Goal: Information Seeking & Learning: Find specific fact

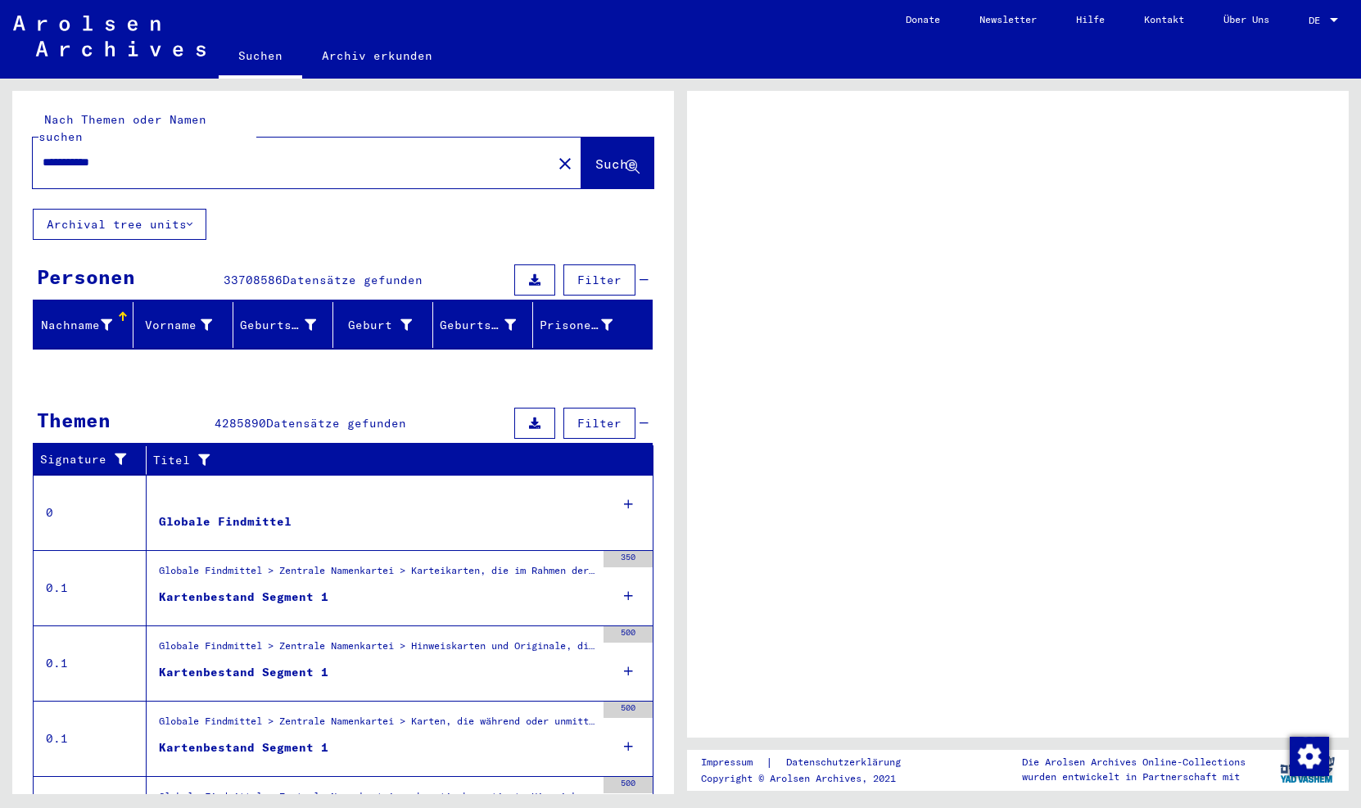
click at [1334, 19] on div at bounding box center [1334, 20] width 8 height 4
click at [1317, 20] on span "DE" at bounding box center [1318, 20] width 18 height 11
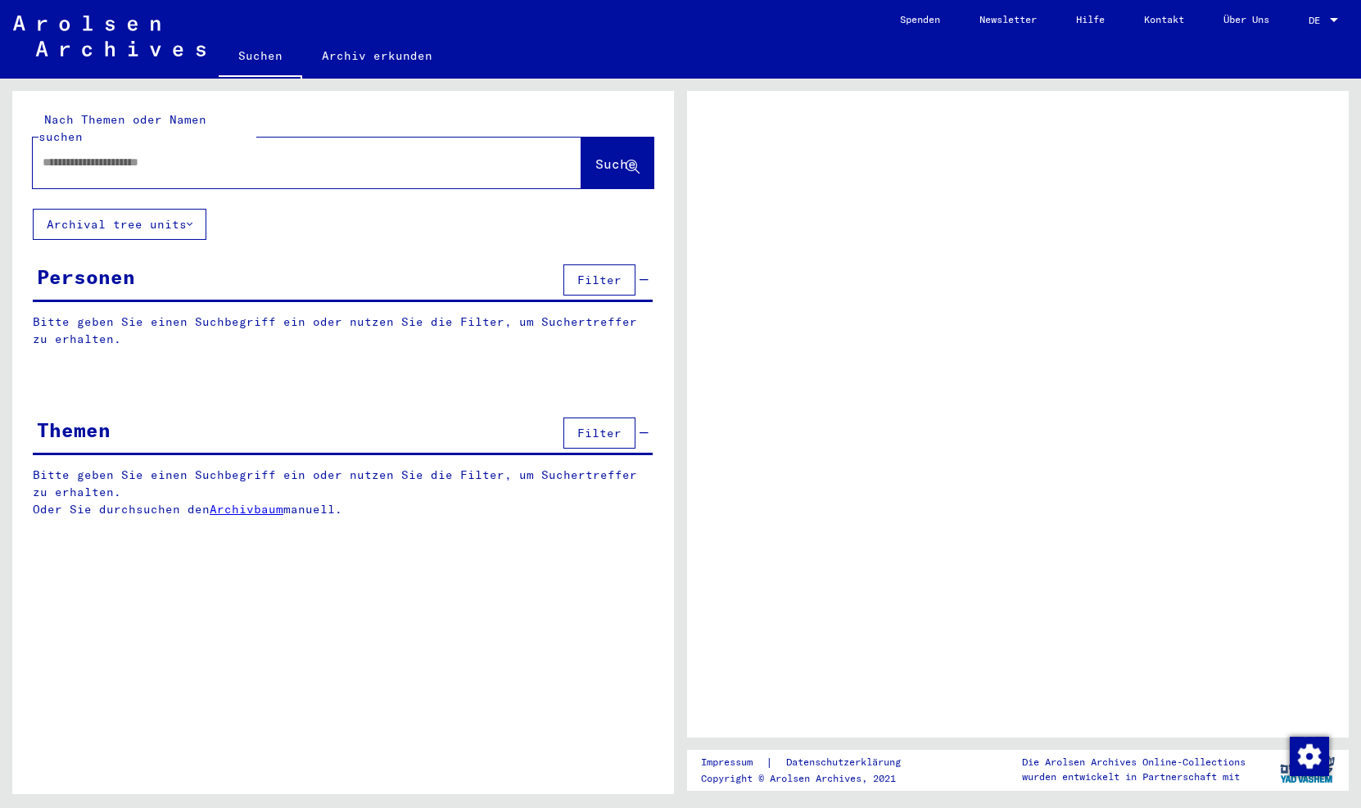
type input "**********"
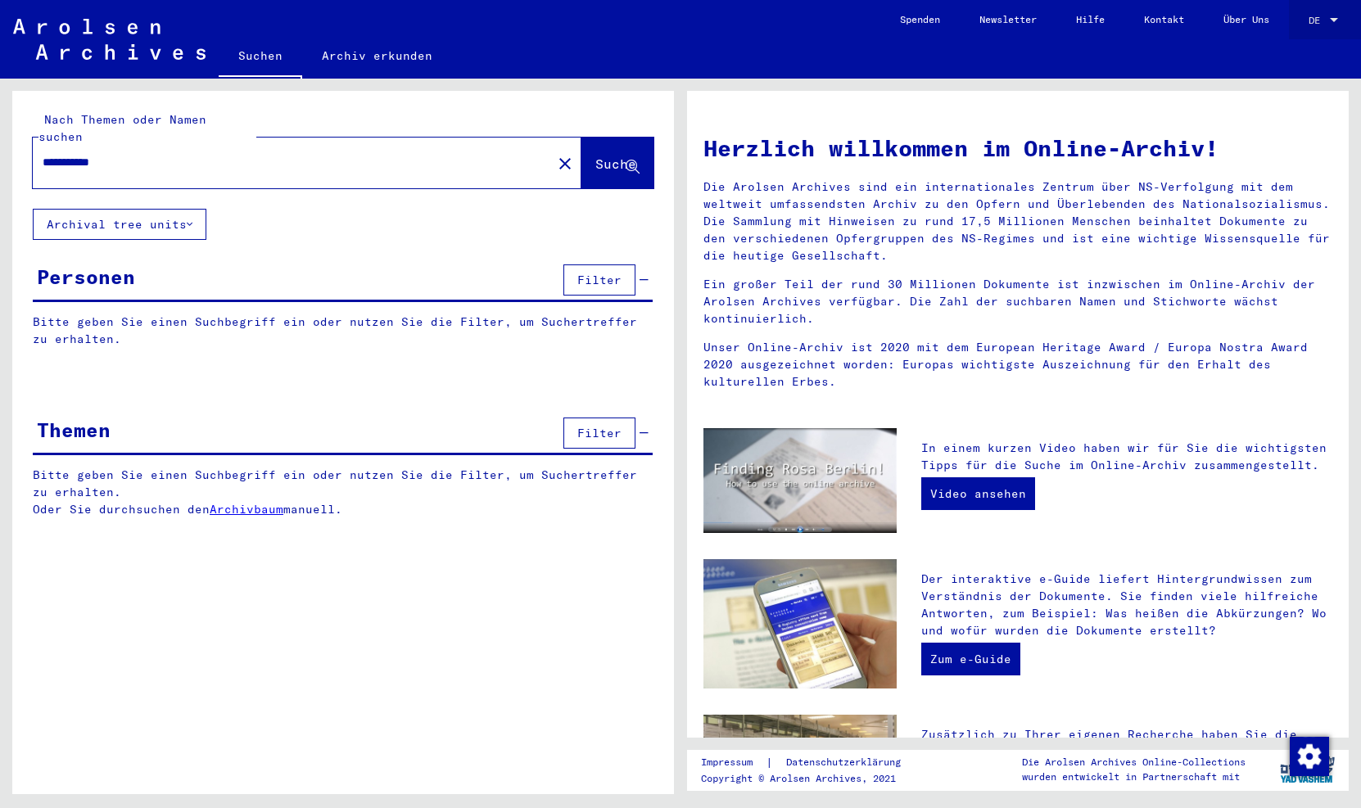
click at [1333, 16] on div at bounding box center [1334, 20] width 15 height 11
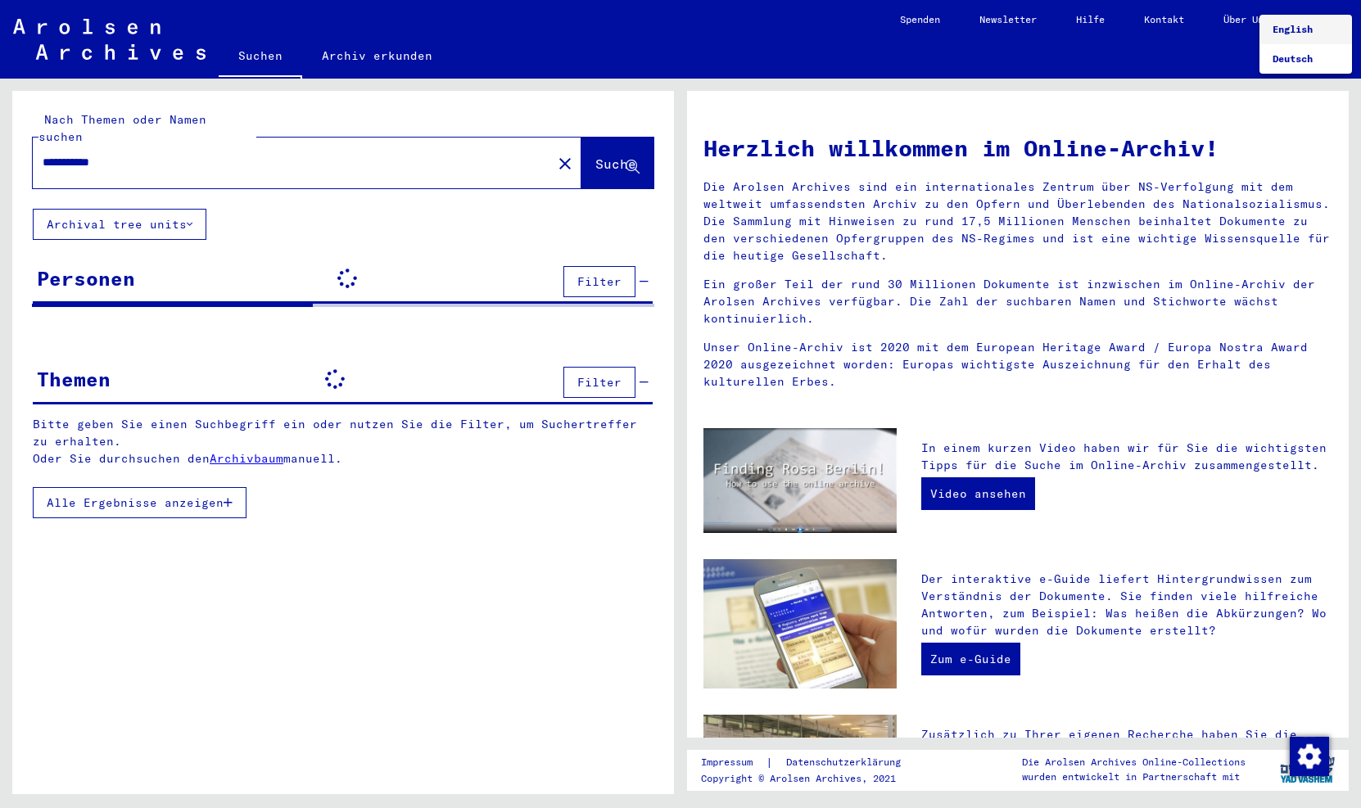
click at [1296, 32] on span "English" at bounding box center [1293, 29] width 40 height 12
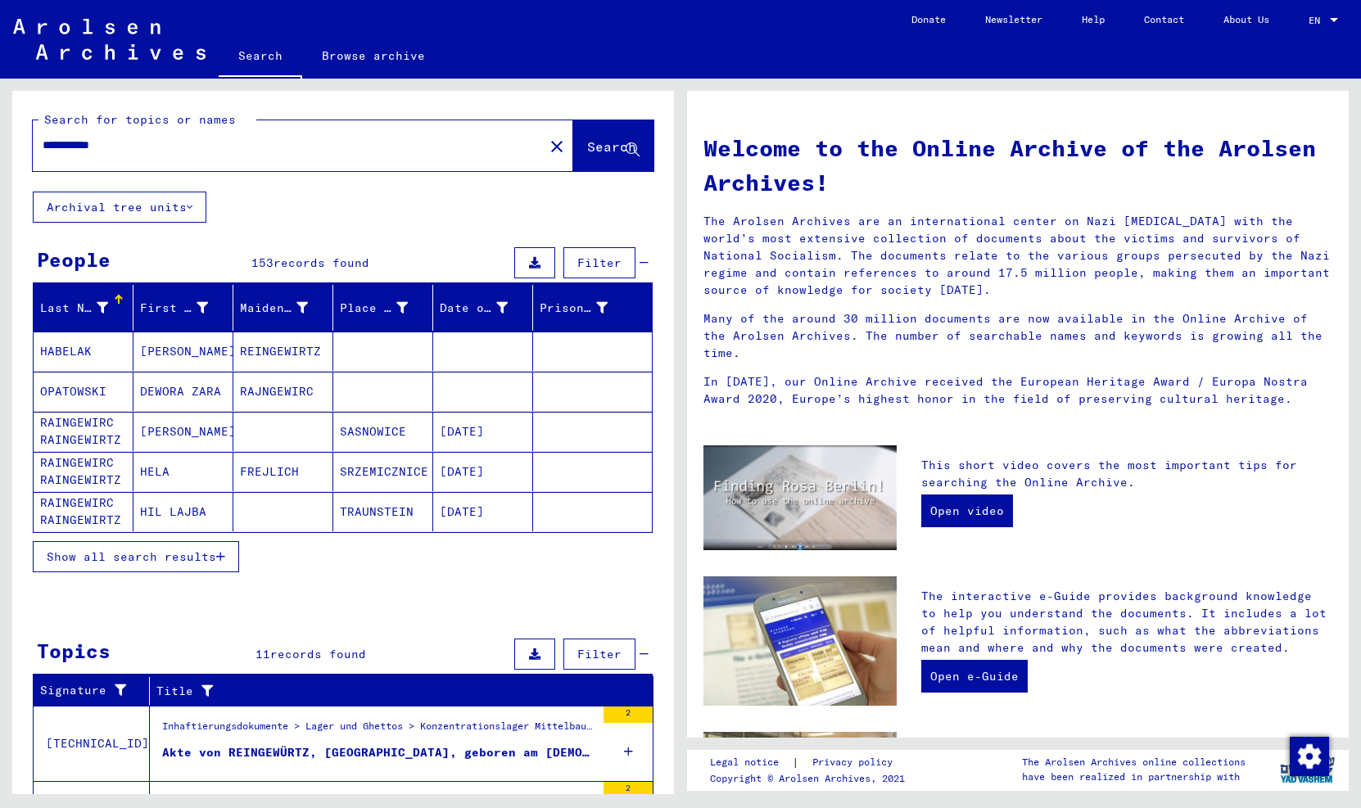
click at [165, 555] on span "Show all search results" at bounding box center [132, 557] width 170 height 15
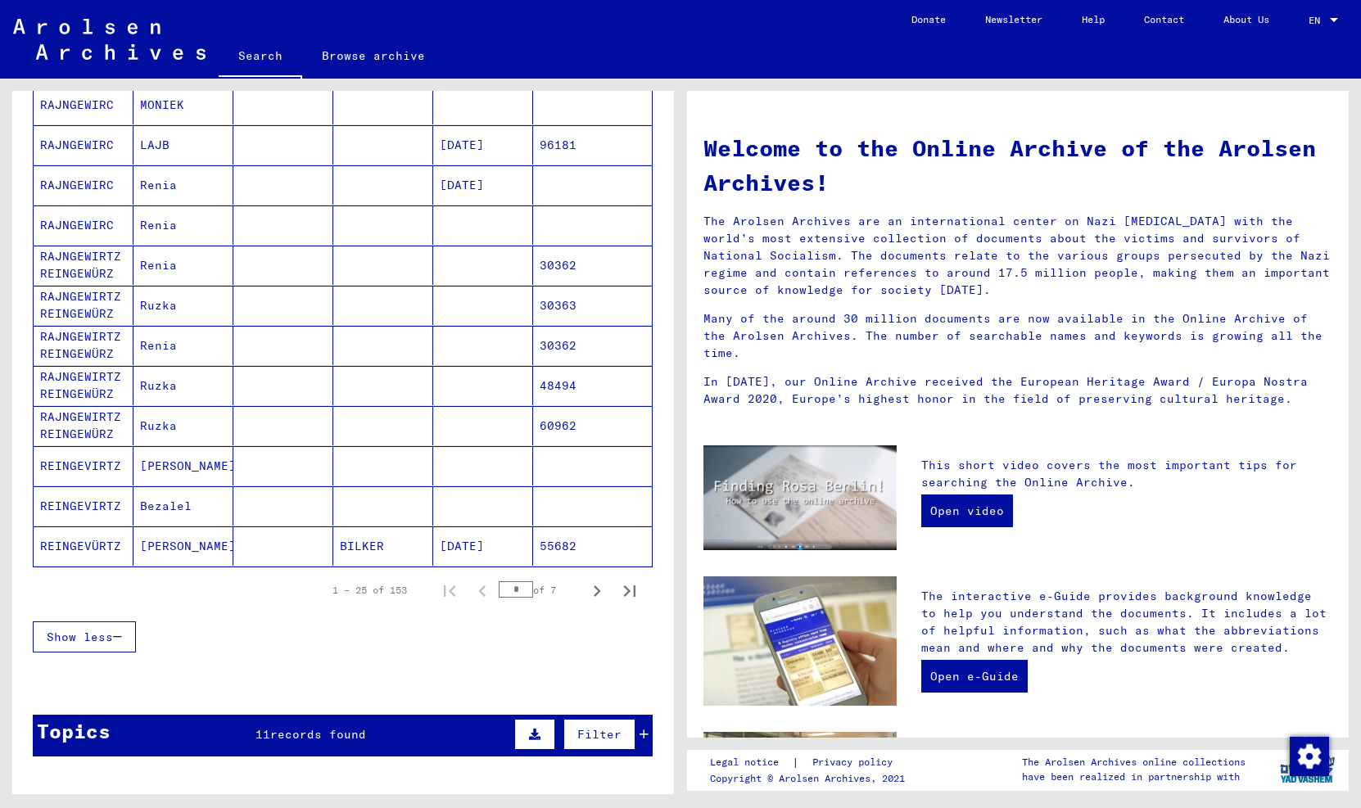
scroll to position [772, 0]
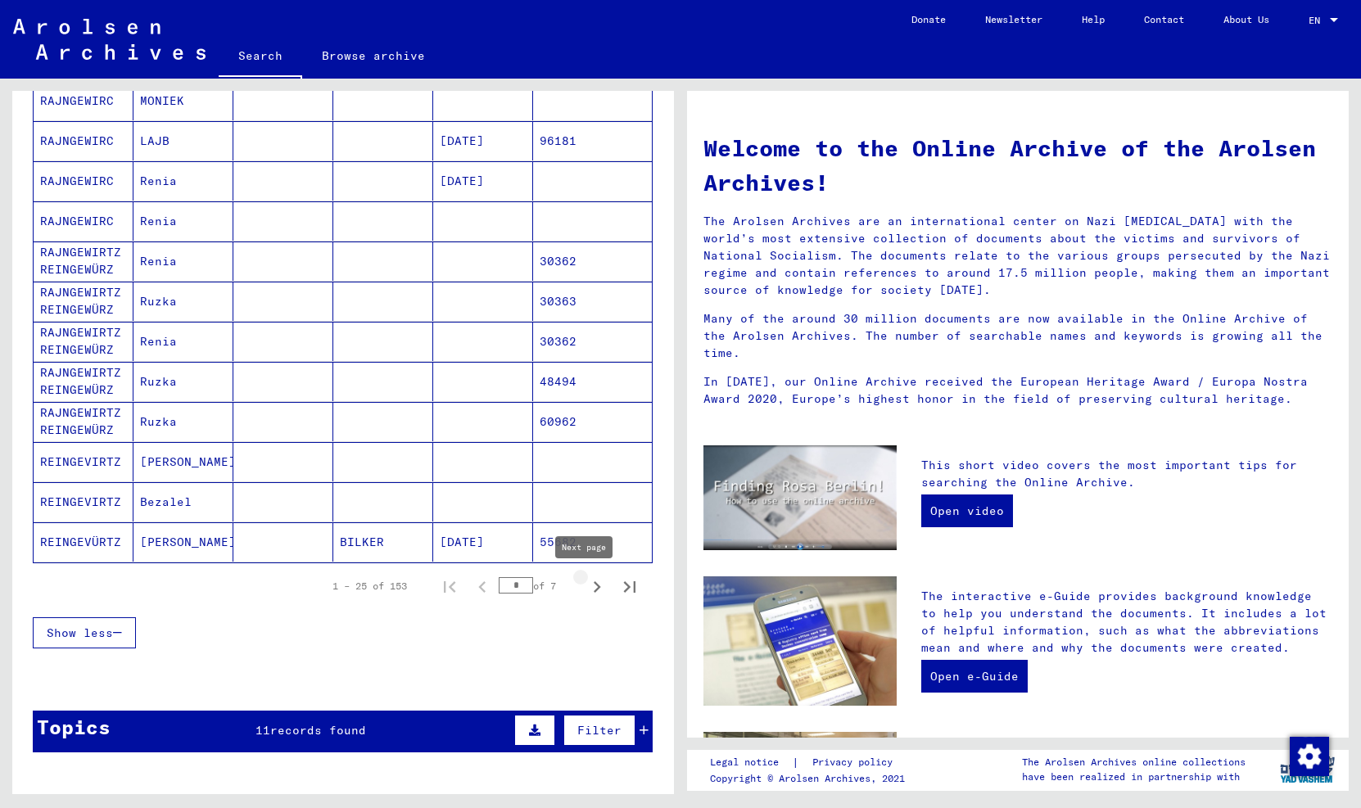
click at [586, 587] on icon "Next page" at bounding box center [597, 587] width 23 height 23
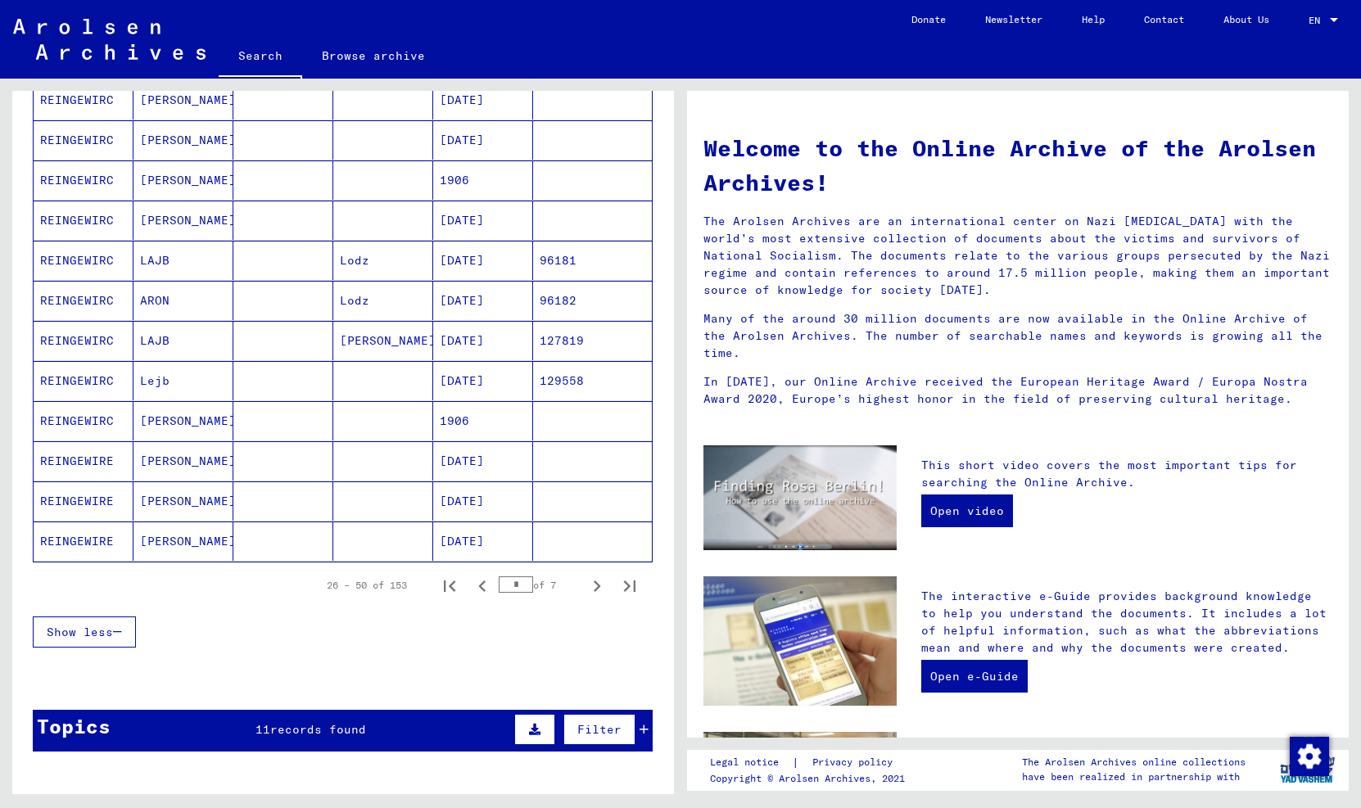
scroll to position [780, 0]
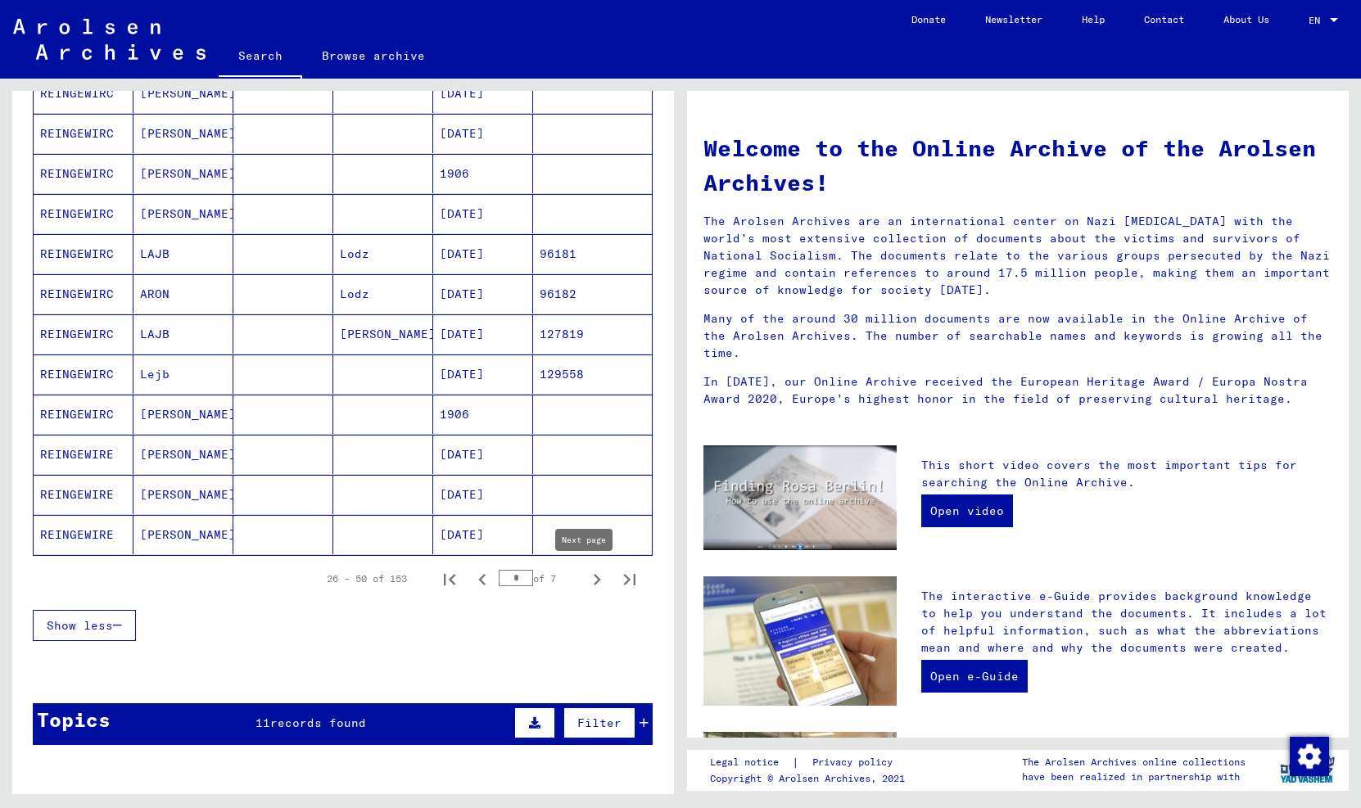
click at [594, 580] on icon "Next page" at bounding box center [597, 579] width 7 height 11
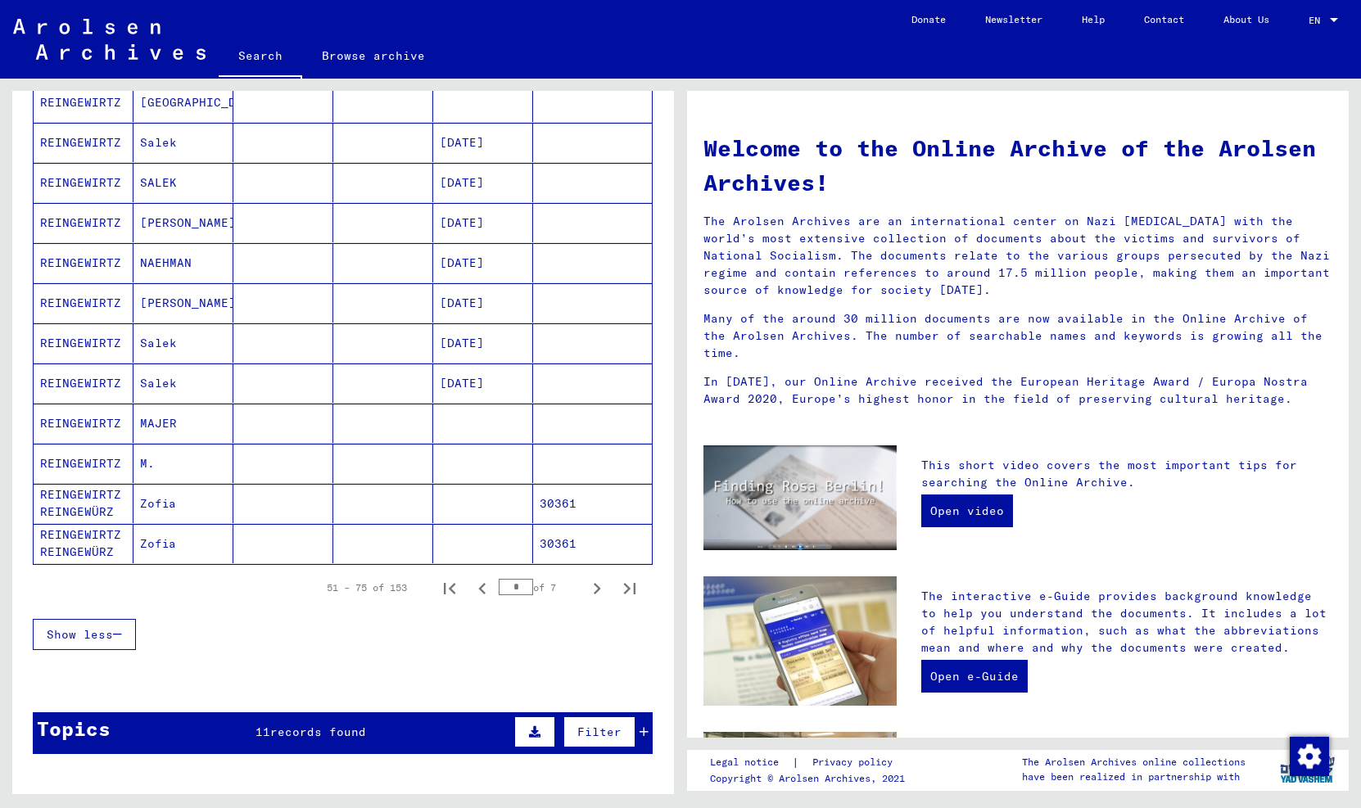
scroll to position [765, 0]
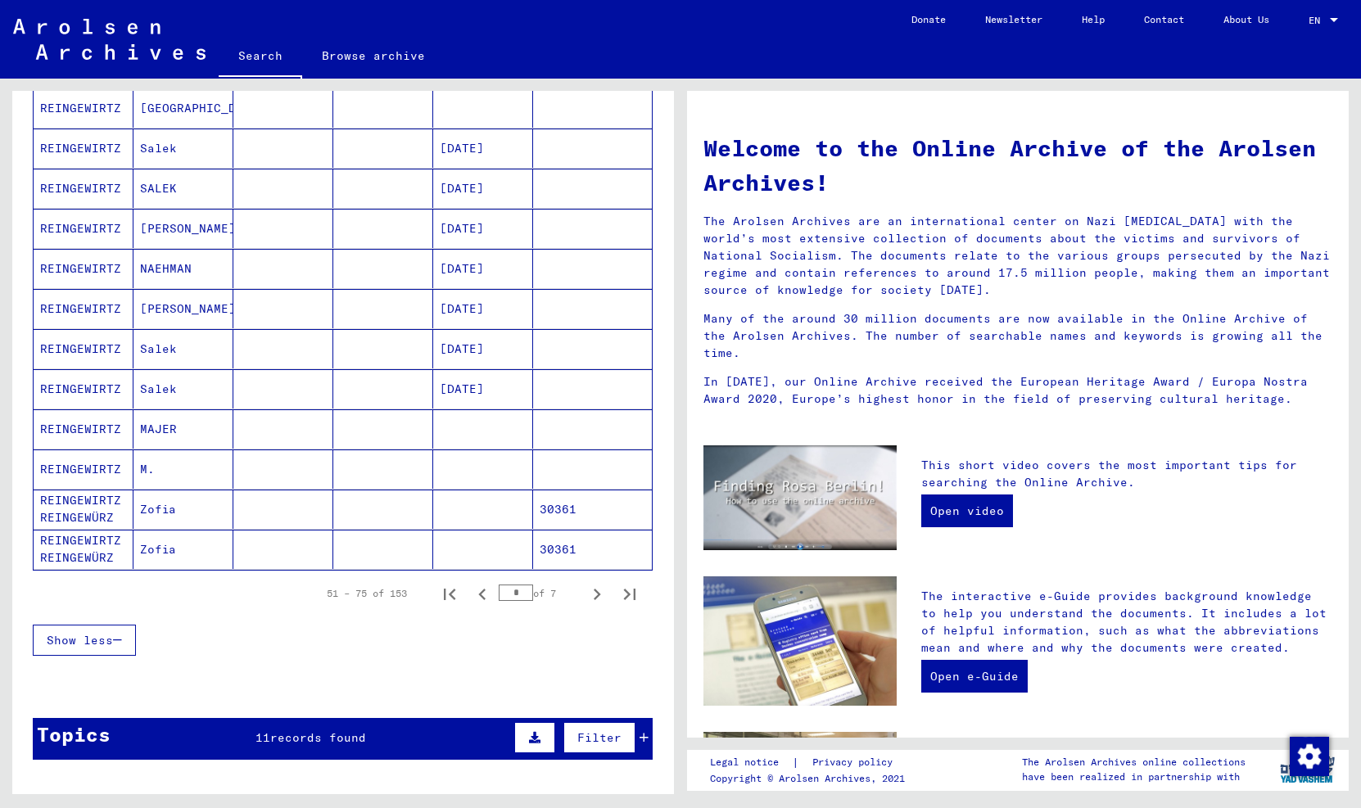
click at [82, 272] on mat-cell "REINGEWIRTZ" at bounding box center [84, 268] width 100 height 39
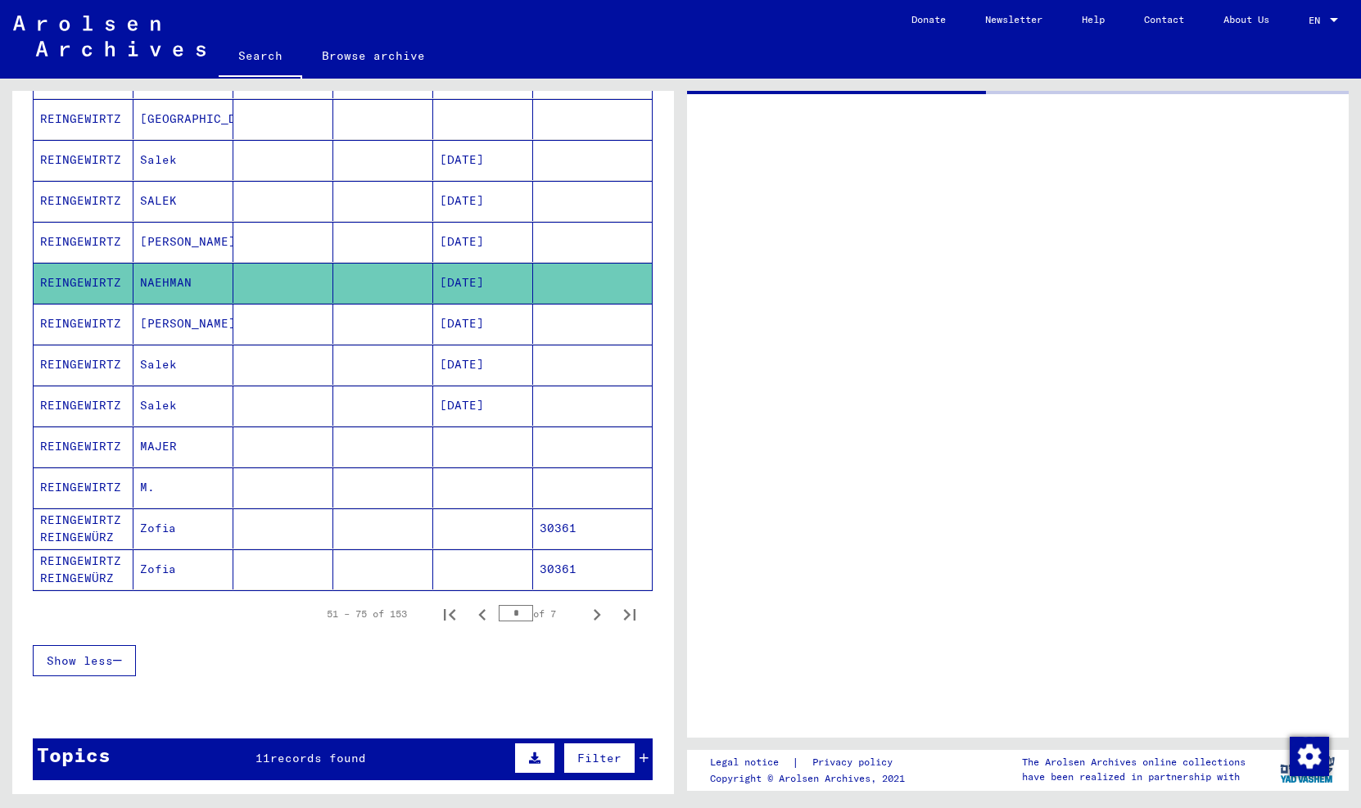
scroll to position [776, 0]
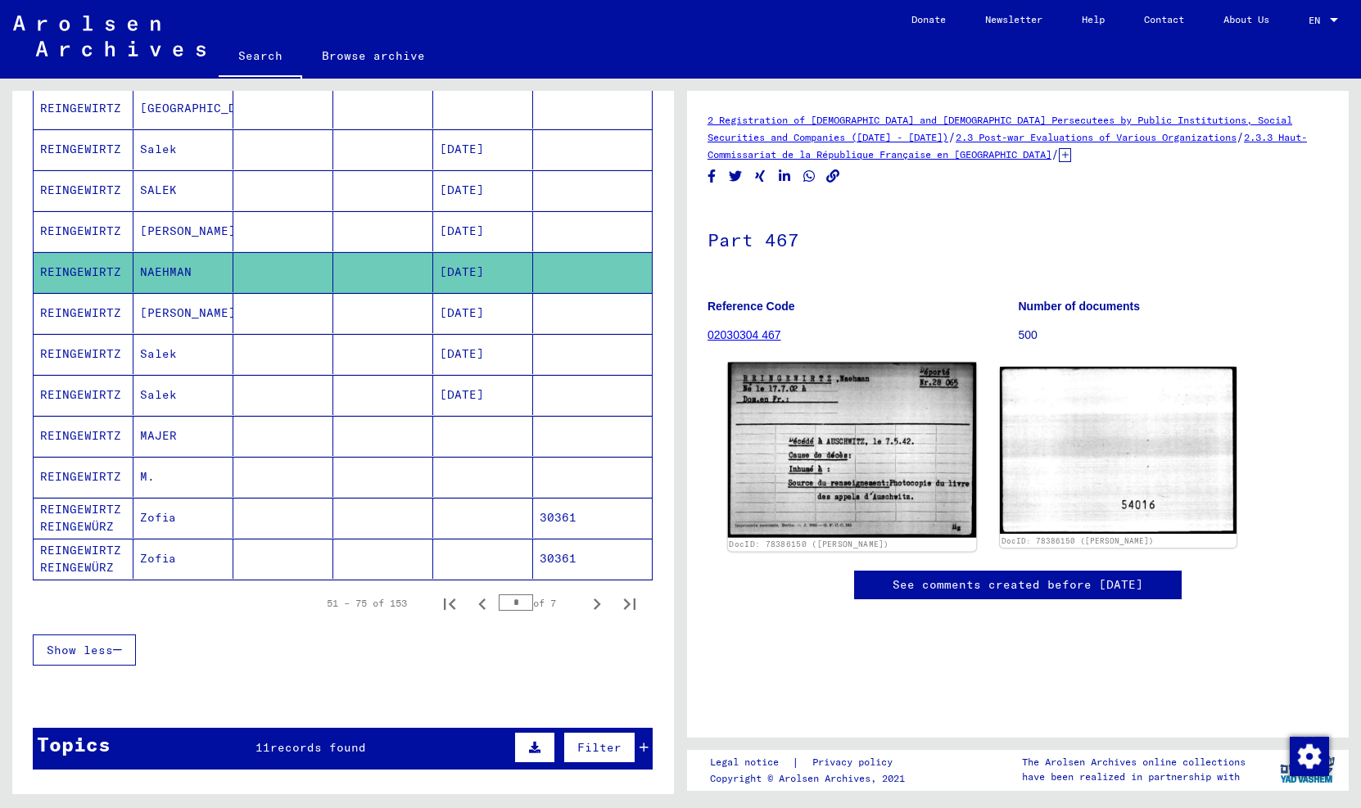
click at [870, 464] on img at bounding box center [852, 450] width 248 height 175
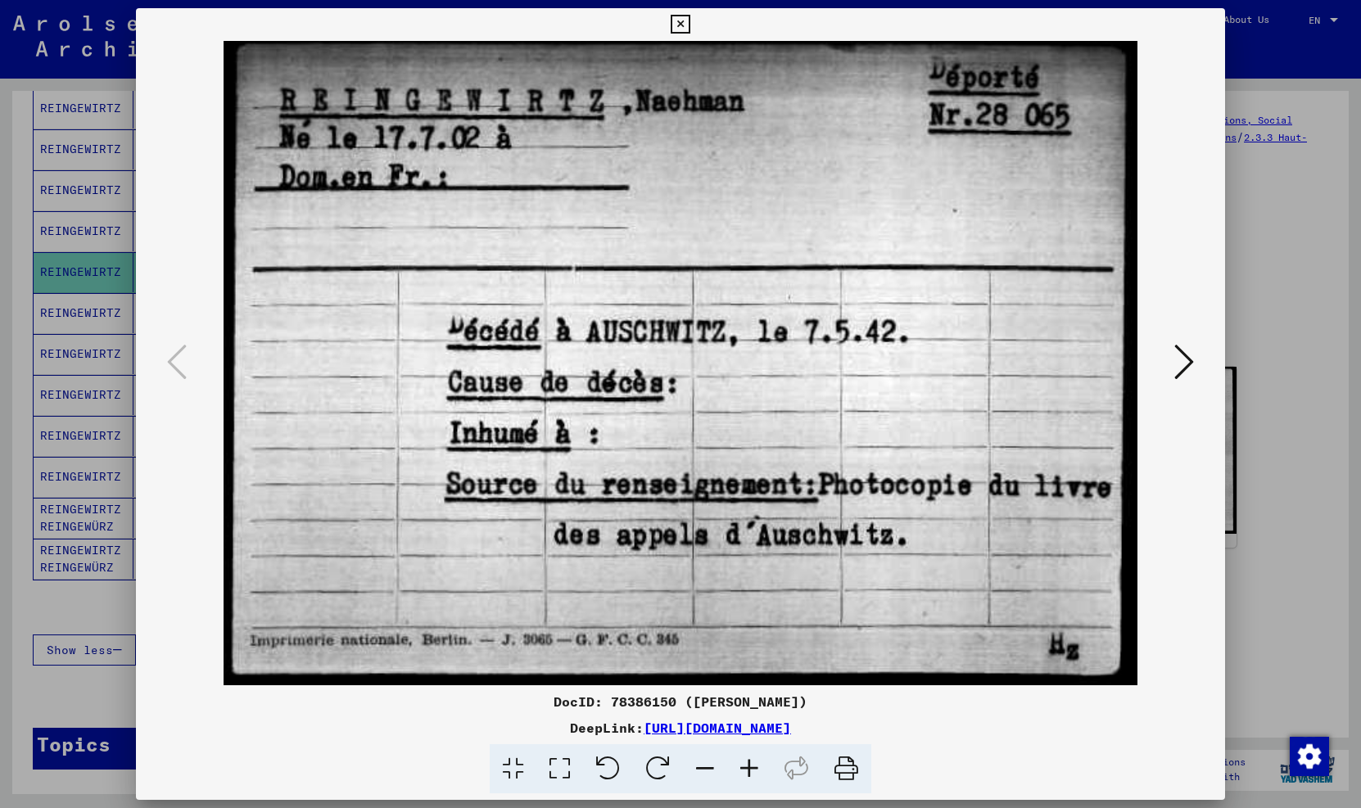
click at [848, 766] on icon at bounding box center [846, 769] width 50 height 50
click at [690, 24] on icon at bounding box center [680, 25] width 19 height 20
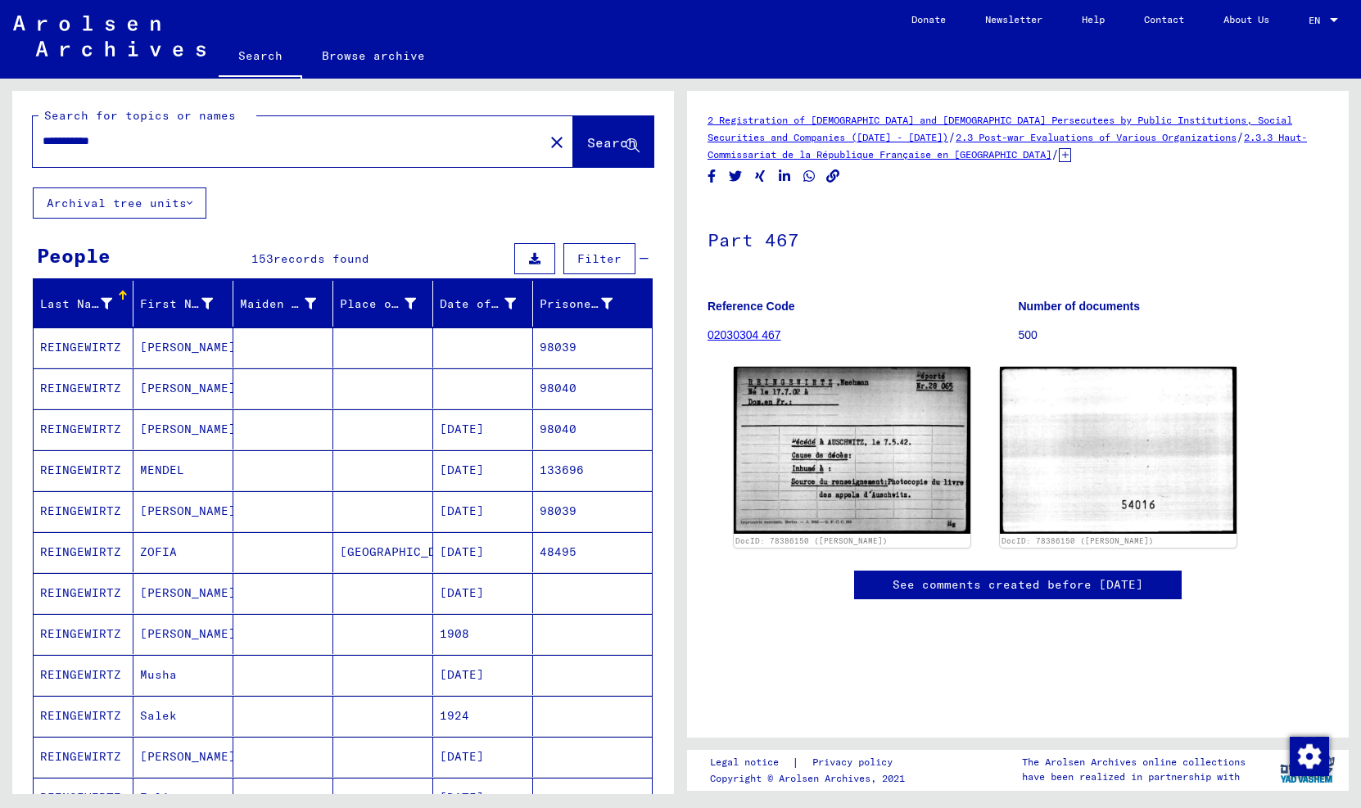
scroll to position [0, 0]
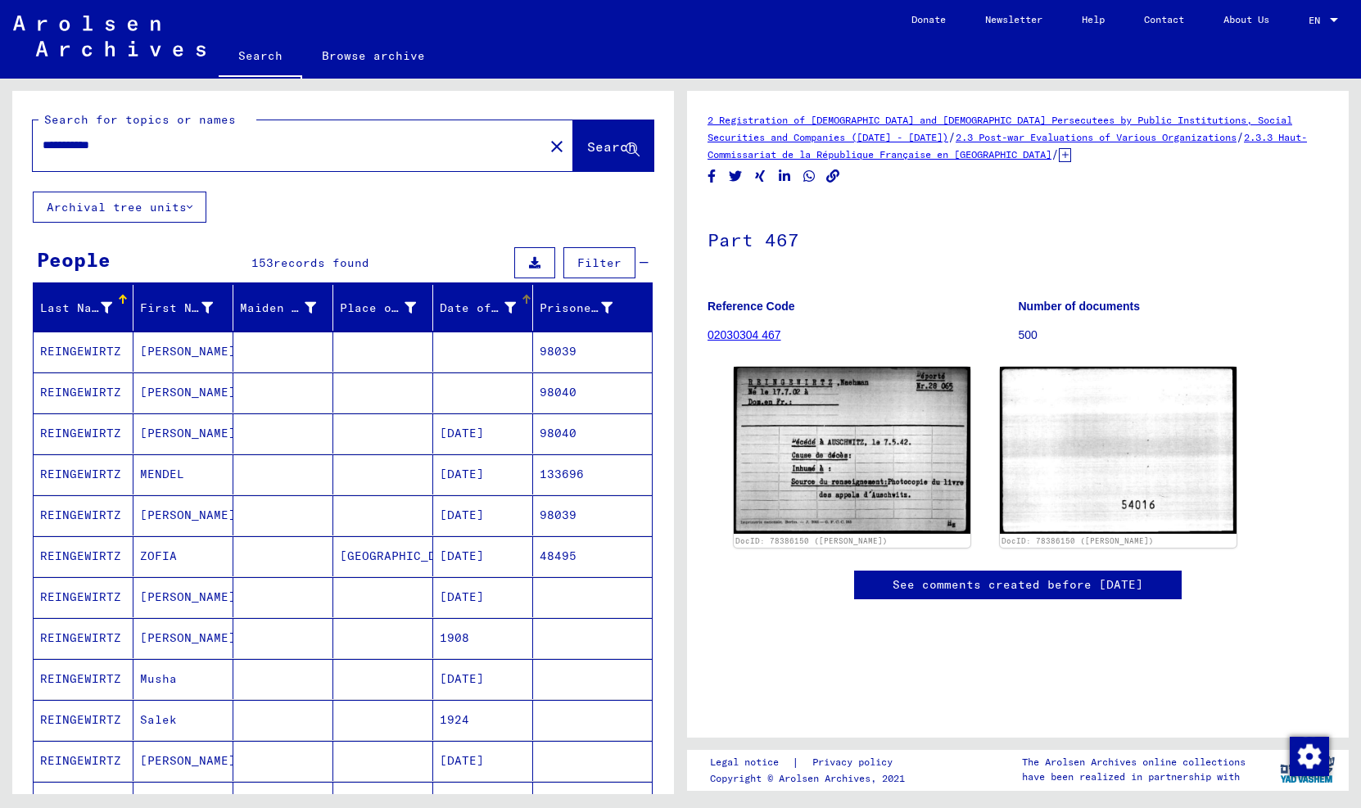
click at [469, 306] on div "Date of Birth" at bounding box center [478, 308] width 76 height 17
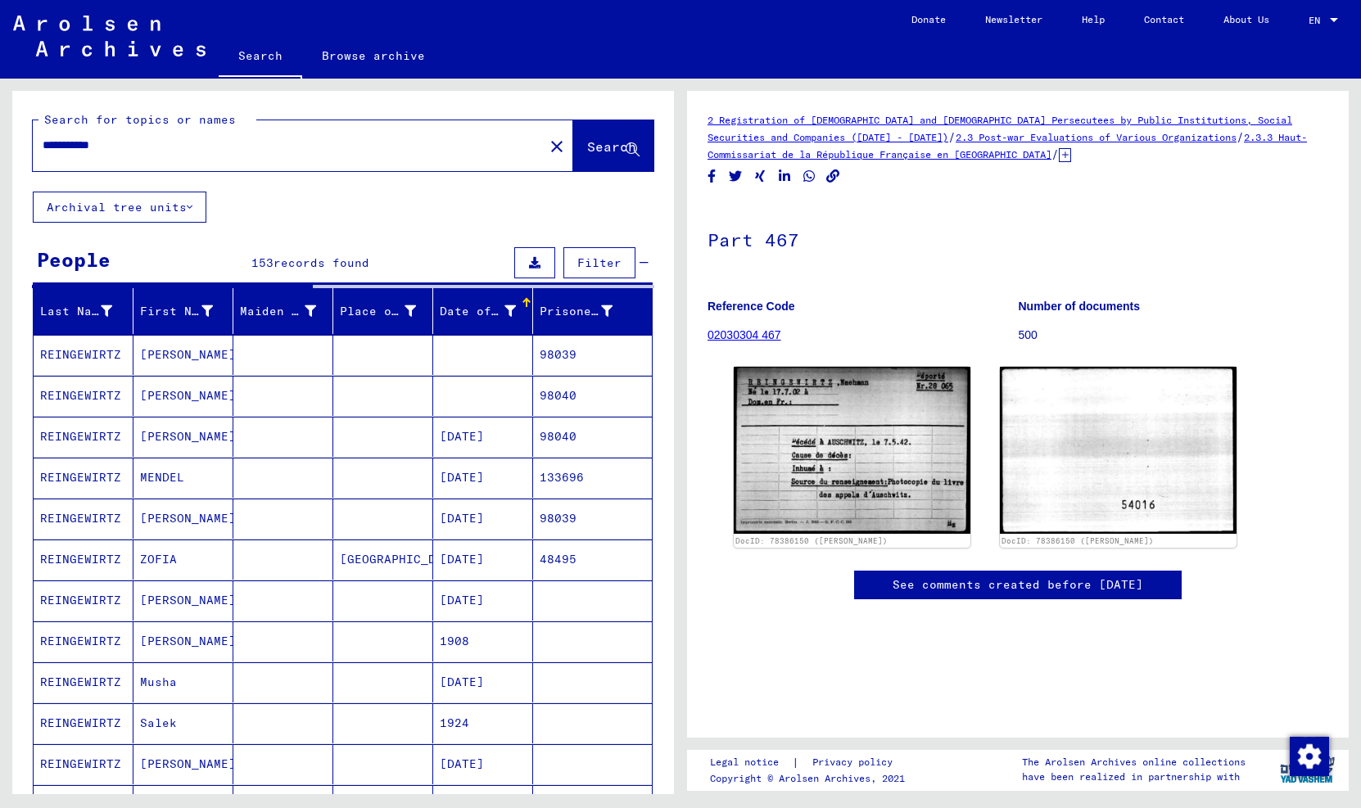
scroll to position [1, 0]
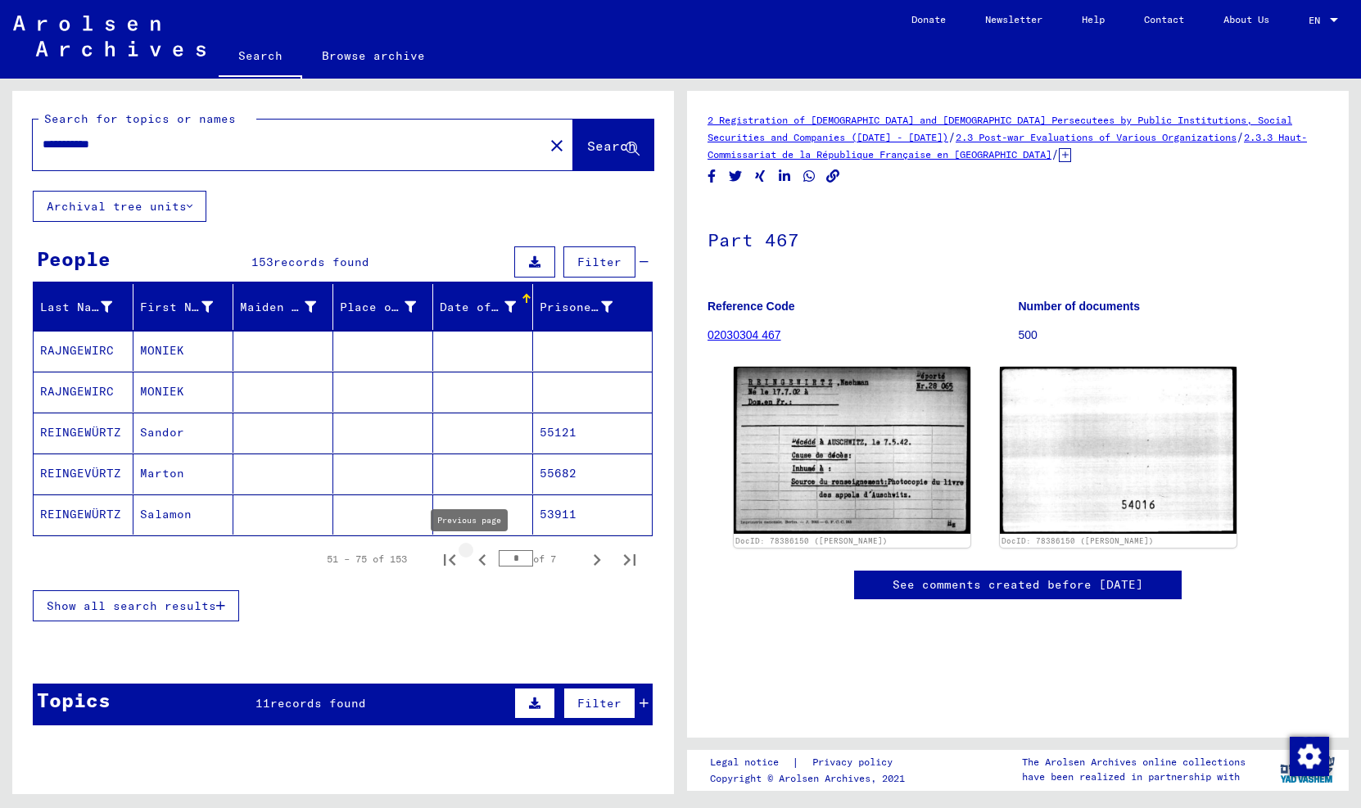
click at [473, 559] on icon "Previous page" at bounding box center [482, 560] width 23 height 23
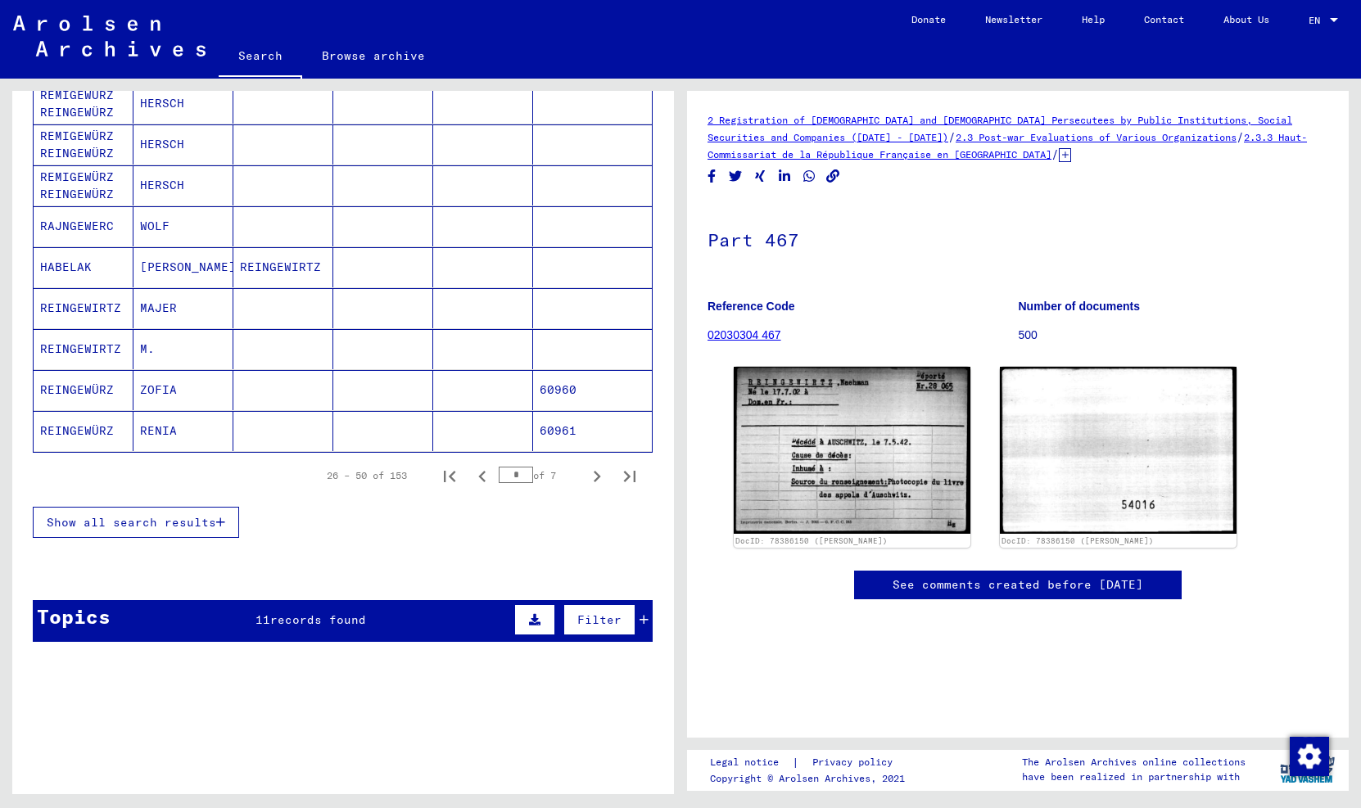
scroll to position [906, 0]
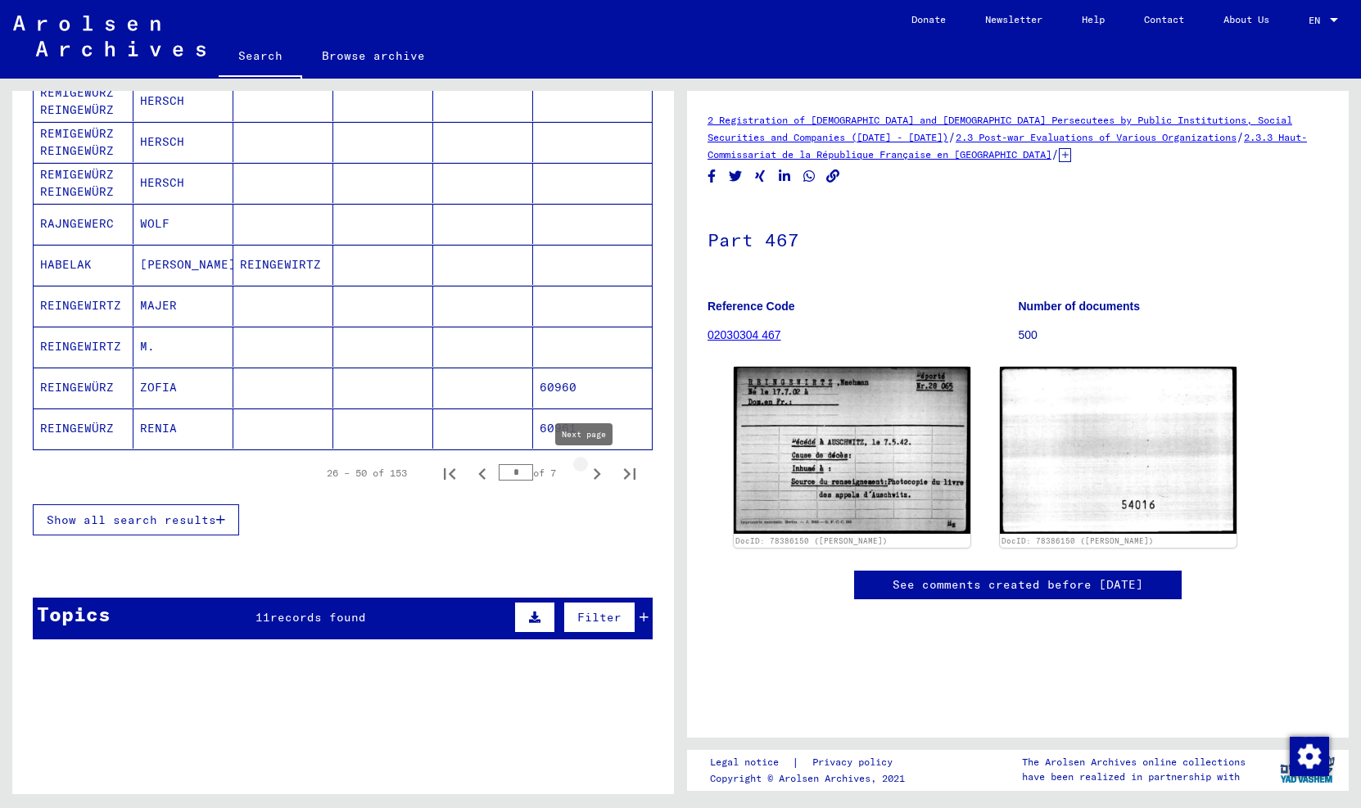
click at [586, 472] on icon "Next page" at bounding box center [597, 474] width 23 height 23
type input "*"
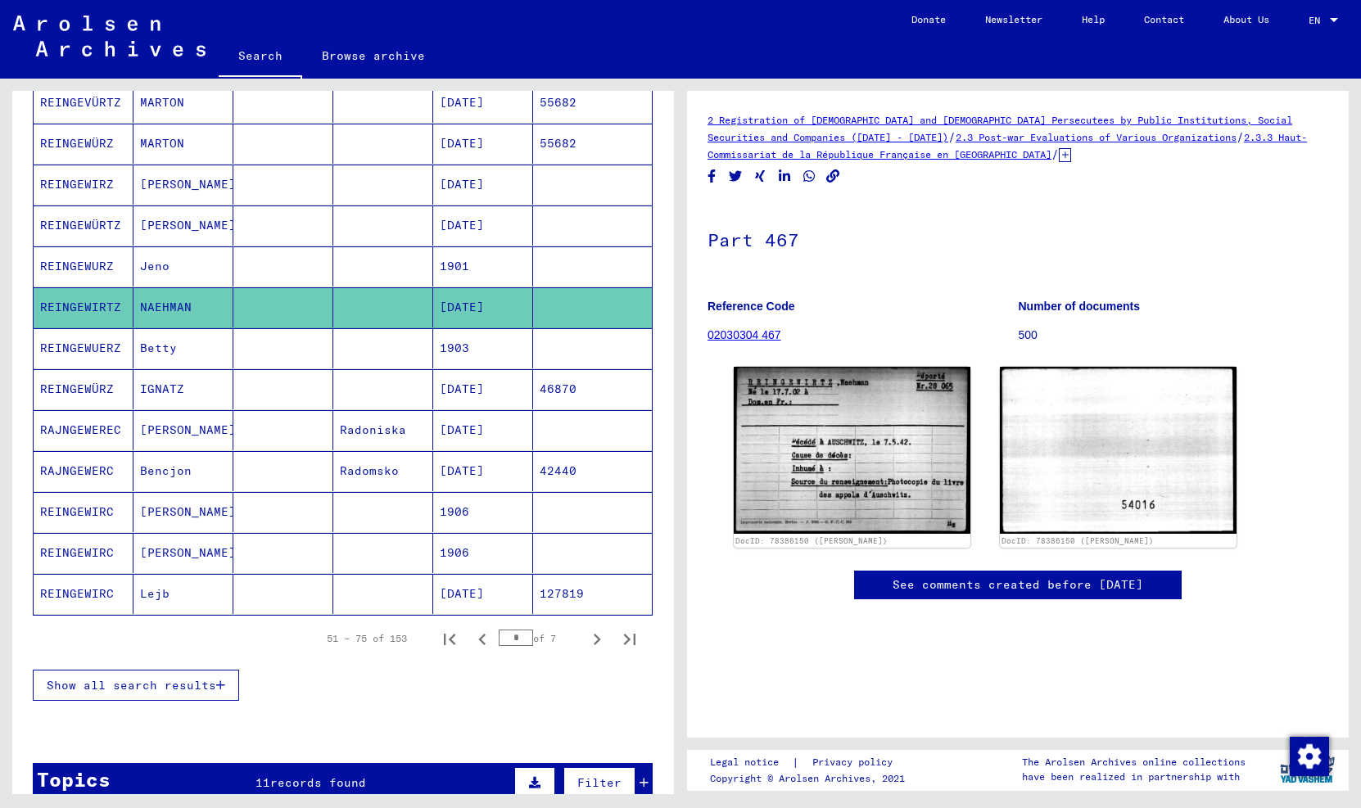
scroll to position [726, 0]
